Goal: Communication & Community: Answer question/provide support

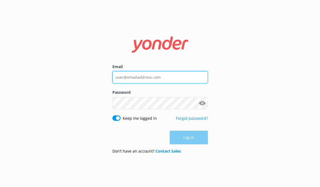
click at [148, 79] on input "Email" at bounding box center [160, 77] width 96 height 12
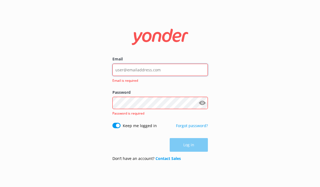
type input "[EMAIL_ADDRESS][DOMAIN_NAME]"
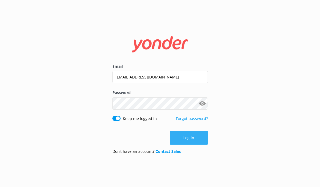
click at [187, 137] on button "Log in" at bounding box center [189, 138] width 38 height 14
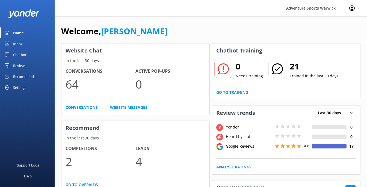
click at [21, 42] on div "Inbox" at bounding box center [18, 43] width 10 height 11
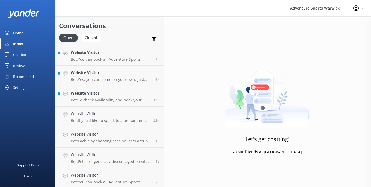
click at [22, 32] on div "Home" at bounding box center [18, 32] width 10 height 11
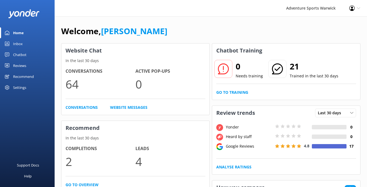
click at [15, 62] on div "Reviews" at bounding box center [19, 65] width 13 height 11
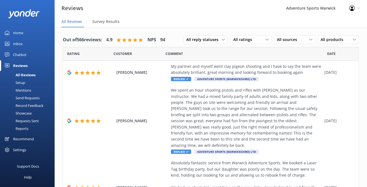
click at [16, 33] on div "Home" at bounding box center [18, 32] width 10 height 11
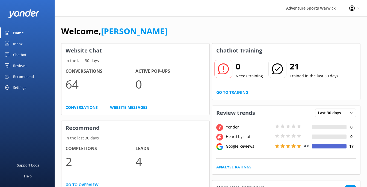
click at [18, 53] on div "Chatbot" at bounding box center [19, 54] width 13 height 11
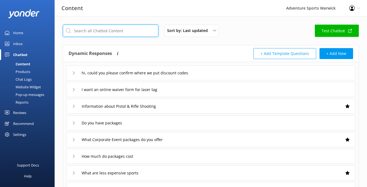
click at [113, 32] on input "text" at bounding box center [111, 31] width 96 height 12
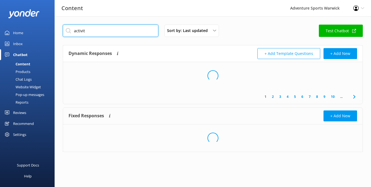
type input "activity"
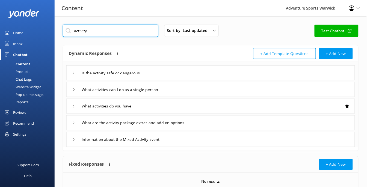
type input "What are the activity package extras and add on options"
type input "Information about the Mixed Activity Event"
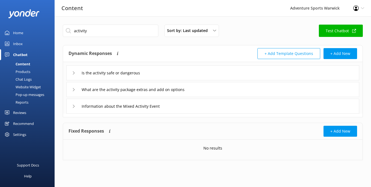
click at [75, 90] on icon at bounding box center [73, 89] width 3 height 3
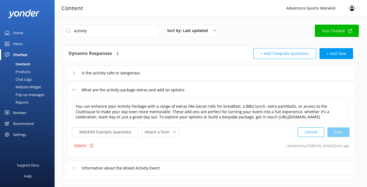
click at [72, 90] on div "What are the activity package extras and add on options" at bounding box center [210, 89] width 289 height 15
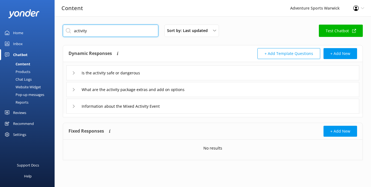
drag, startPoint x: 97, startPoint y: 30, endPoint x: 29, endPoint y: 26, distance: 67.8
click at [29, 26] on div "Content Adventure Sports Warwick Profile Settings Logout Home Inbox Chatbot Con…" at bounding box center [185, 96] width 371 height 160
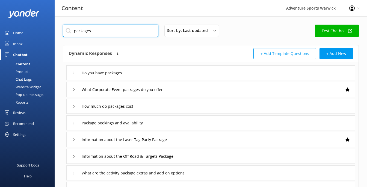
type input "packages"
click at [74, 72] on use at bounding box center [74, 72] width 2 height 3
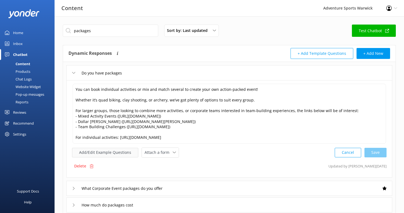
click at [113, 153] on button "Add/Edit Example Questions" at bounding box center [105, 153] width 66 height 10
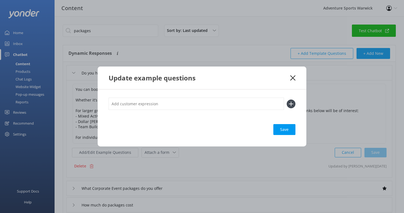
click at [293, 78] on use at bounding box center [292, 77] width 5 height 5
